Goal: Task Accomplishment & Management: Use online tool/utility

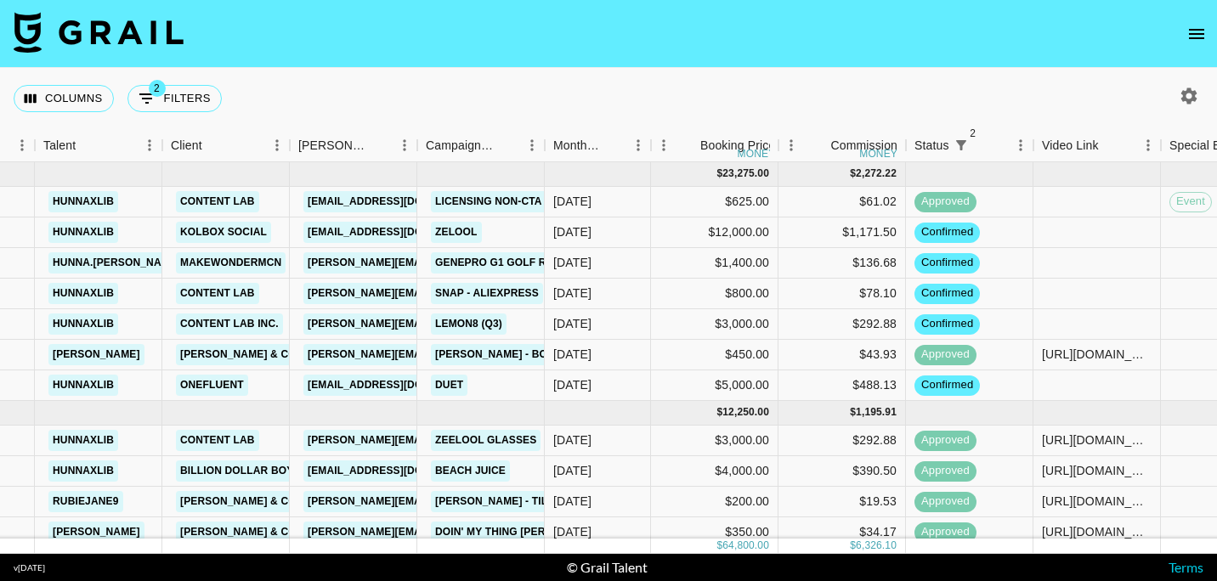
scroll to position [0, 980]
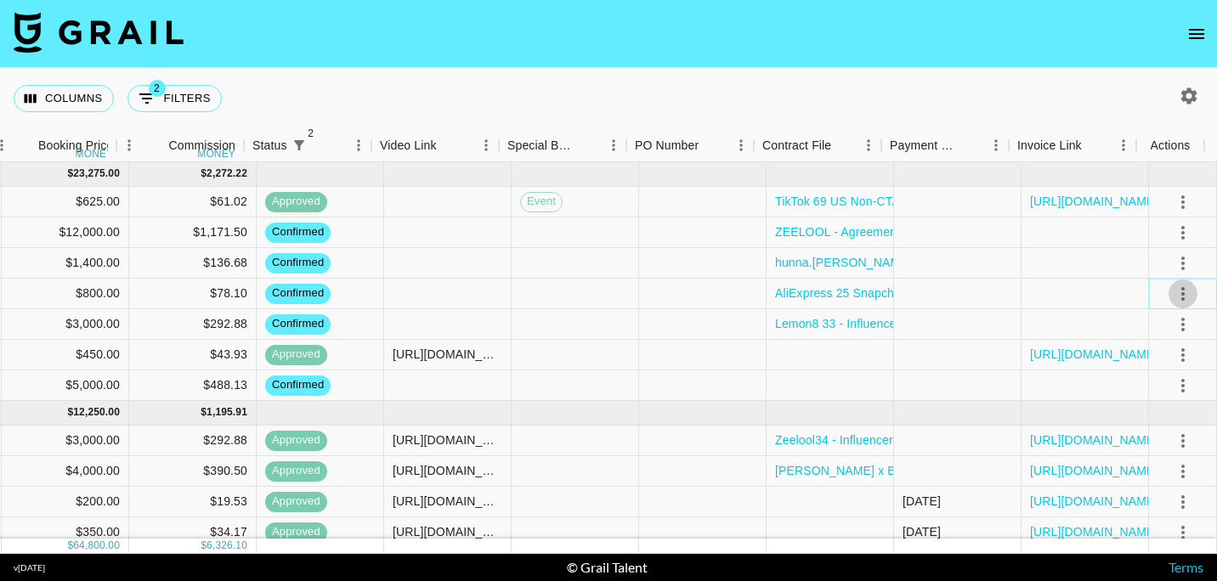
click at [1173, 291] on icon "select merge strategy" at bounding box center [1183, 294] width 20 height 20
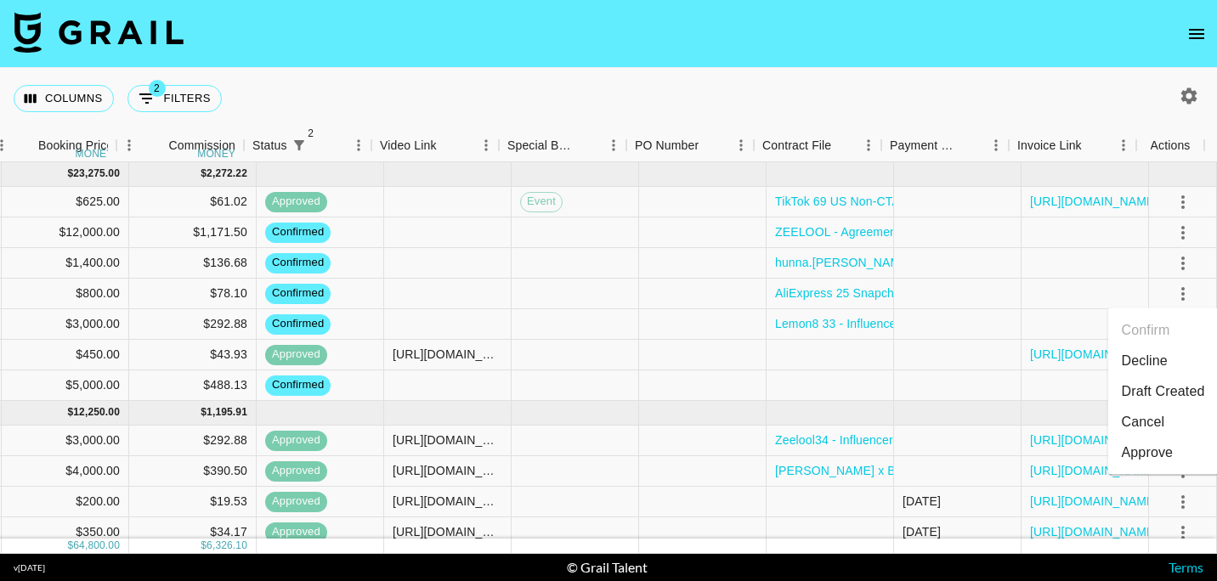
click at [1155, 382] on li "Draft Created" at bounding box center [1163, 392] width 110 height 31
click at [1173, 255] on icon "select merge strategy" at bounding box center [1183, 263] width 20 height 20
click at [1156, 357] on li "Draft Created" at bounding box center [1163, 361] width 110 height 31
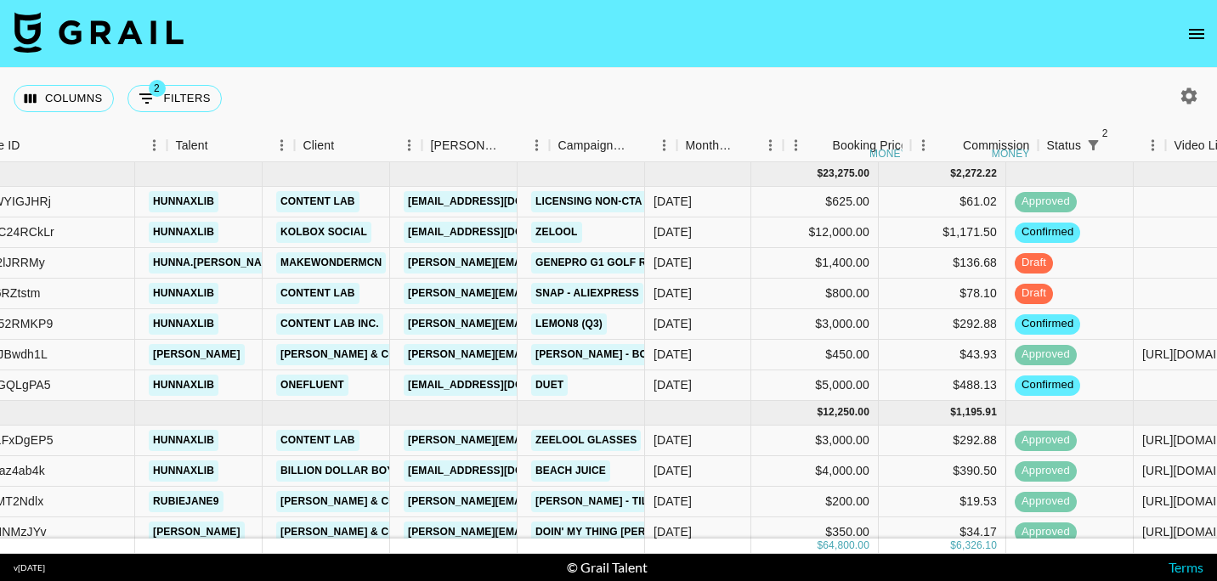
scroll to position [0, 0]
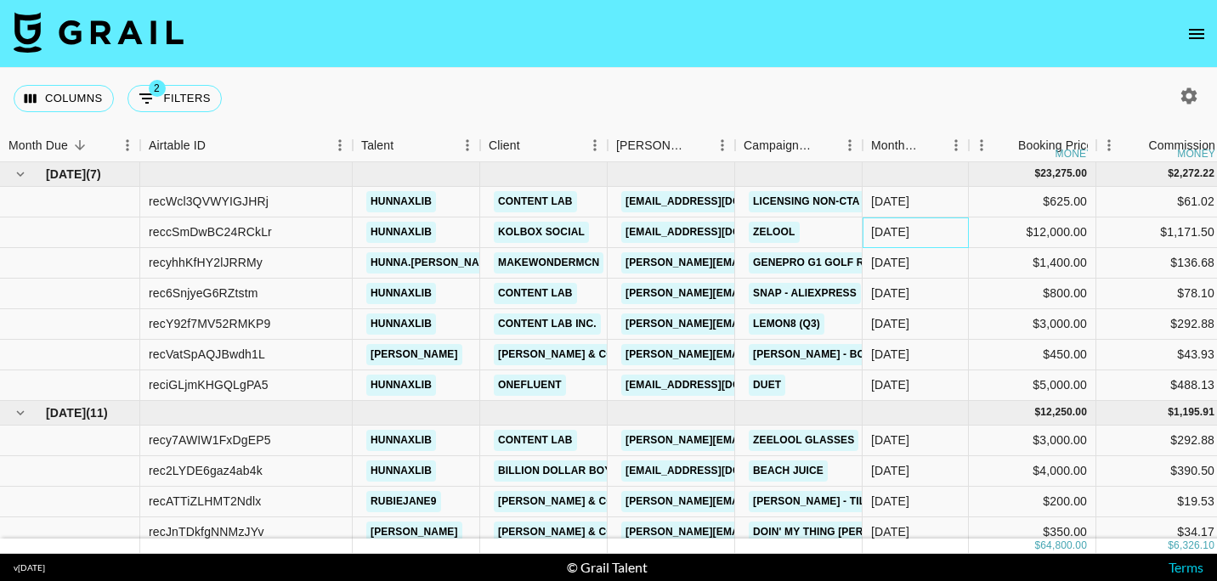
click at [933, 218] on div "[DATE]" at bounding box center [916, 233] width 106 height 31
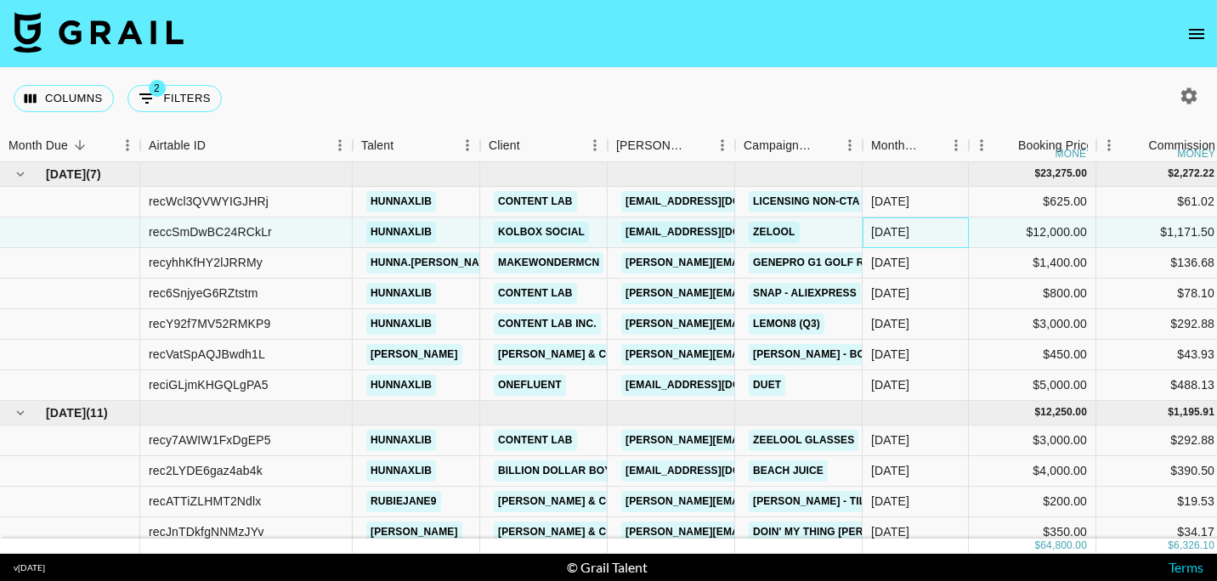
click at [933, 218] on div "[DATE]" at bounding box center [916, 233] width 106 height 31
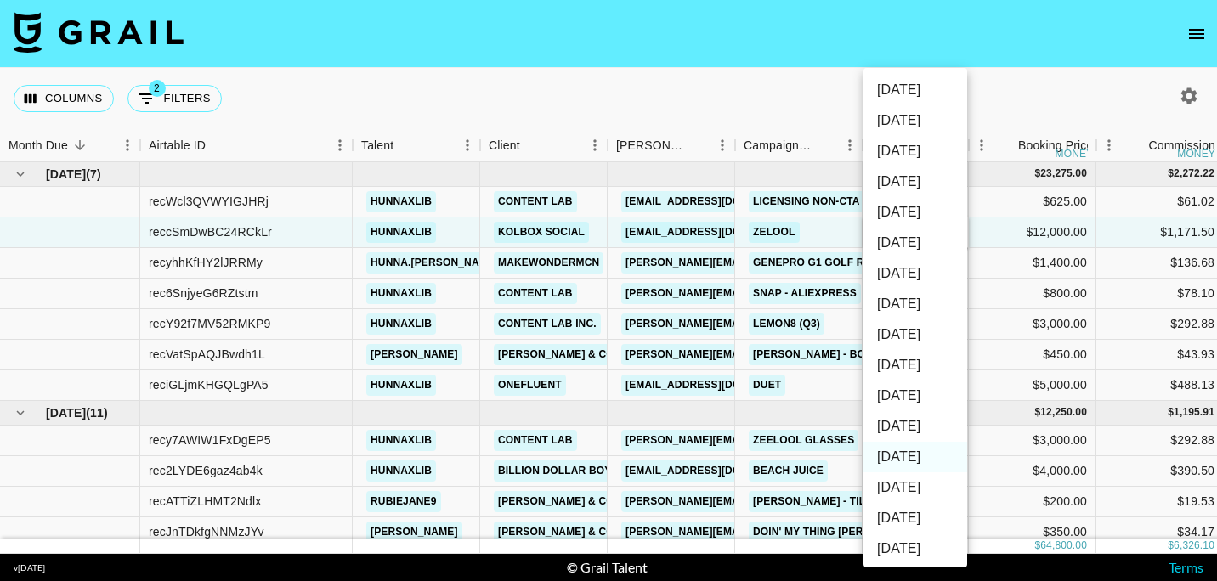
click at [917, 428] on li "[DATE]" at bounding box center [915, 426] width 104 height 31
type input "[DATE]"
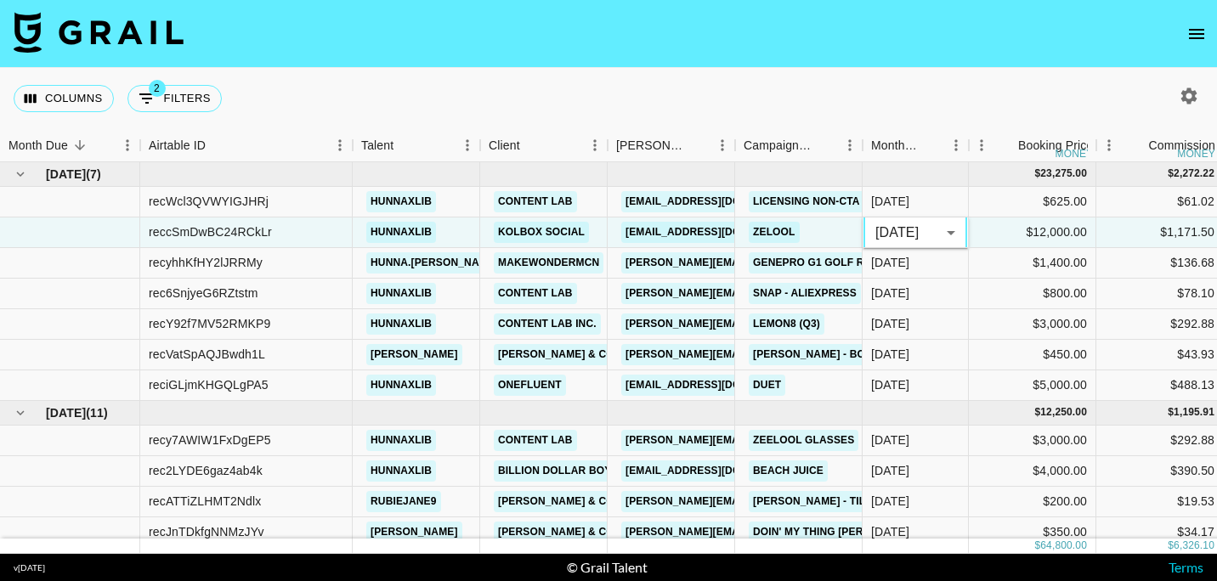
click at [901, 47] on nav at bounding box center [608, 34] width 1217 height 68
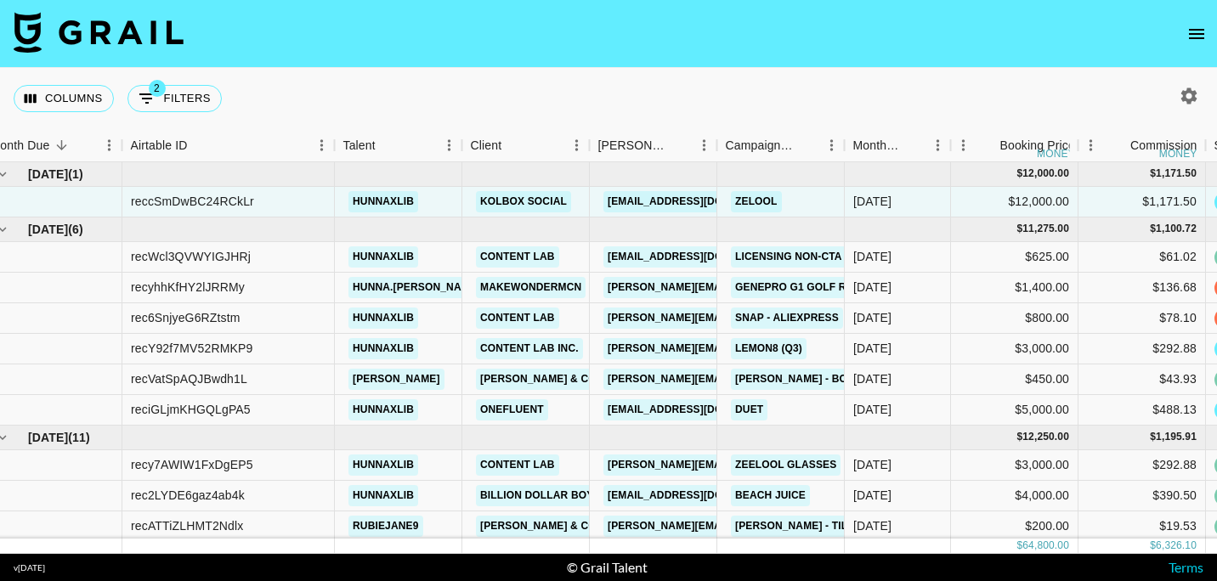
scroll to position [0, 105]
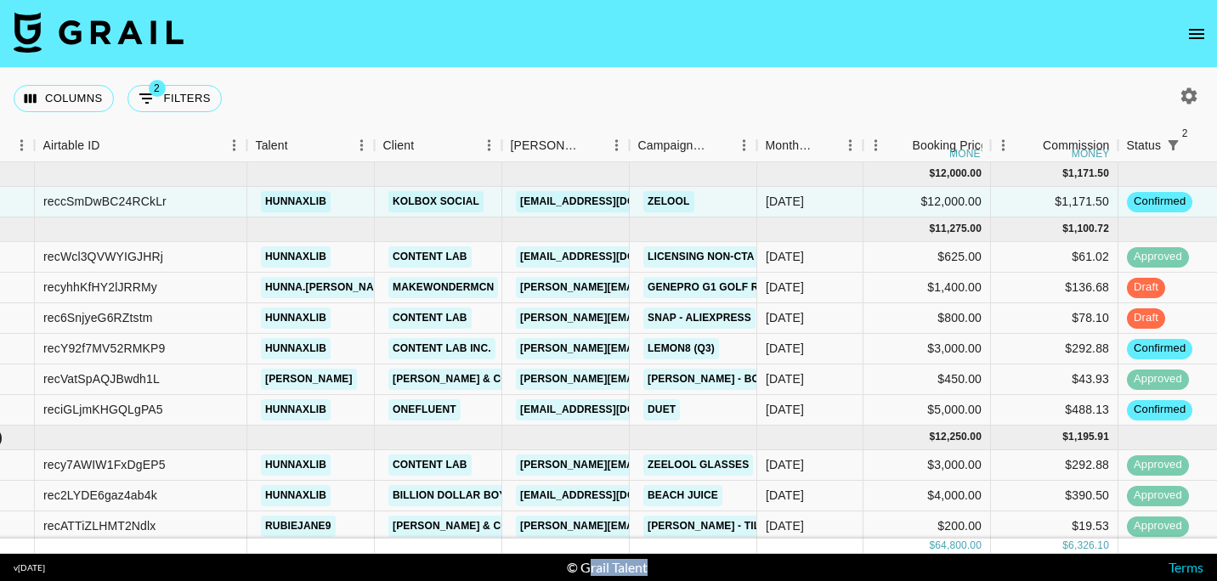
drag, startPoint x: 588, startPoint y: 558, endPoint x: 681, endPoint y: 562, distance: 92.7
click at [681, 562] on footer "v [DATE] © Grail Talent Terms" at bounding box center [608, 567] width 1217 height 27
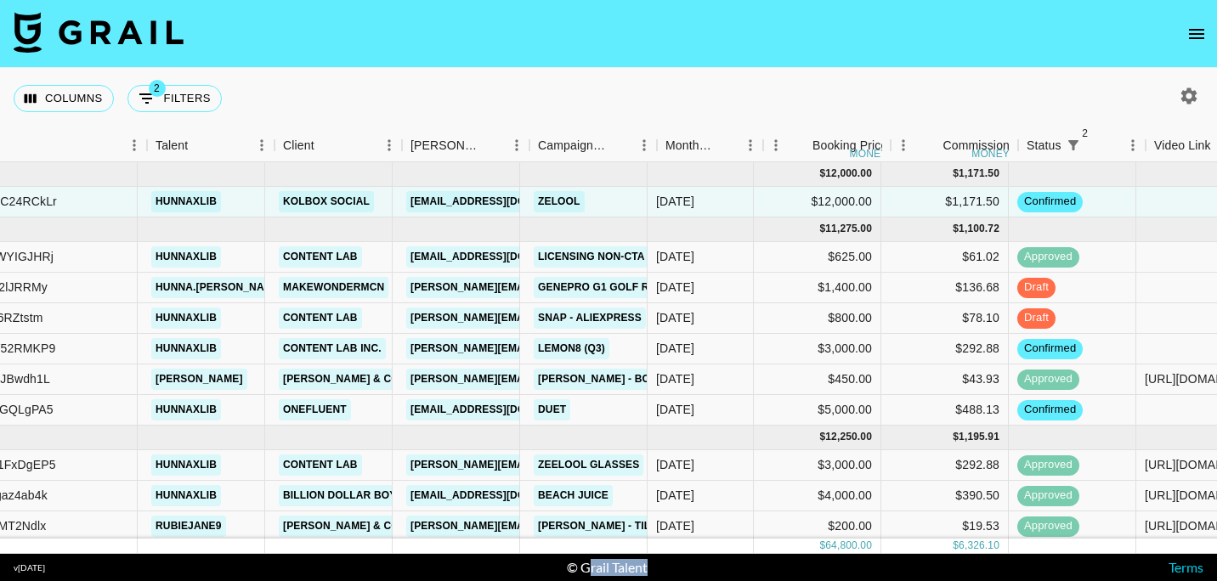
scroll to position [0, 280]
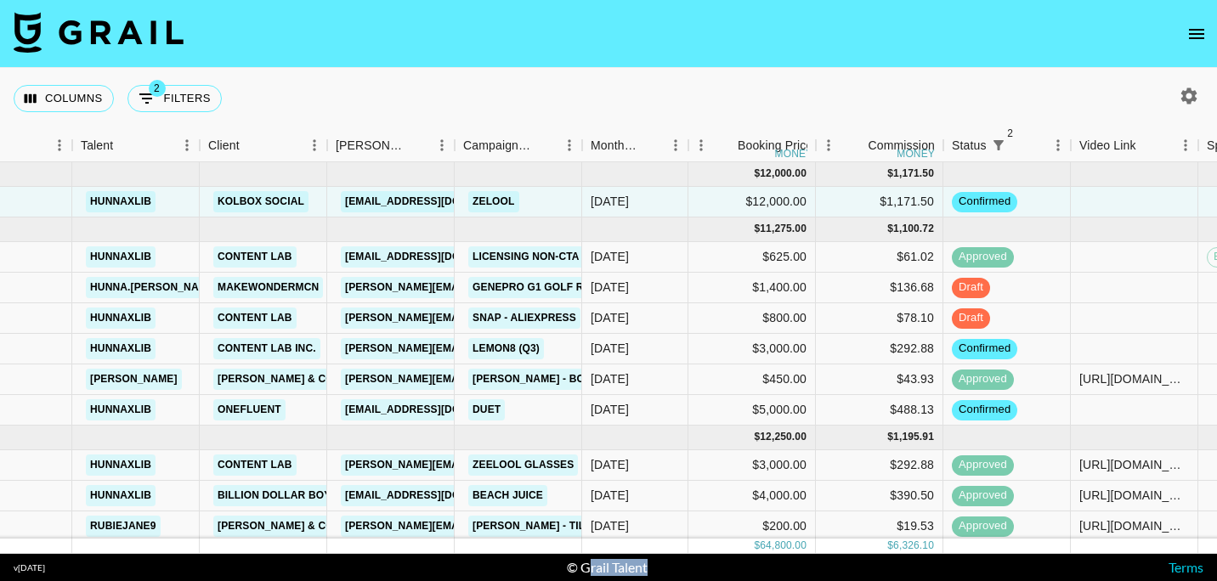
click at [745, 567] on footer "v [DATE] © Grail Talent Terms" at bounding box center [608, 567] width 1217 height 27
